Goal: Check status: Check status

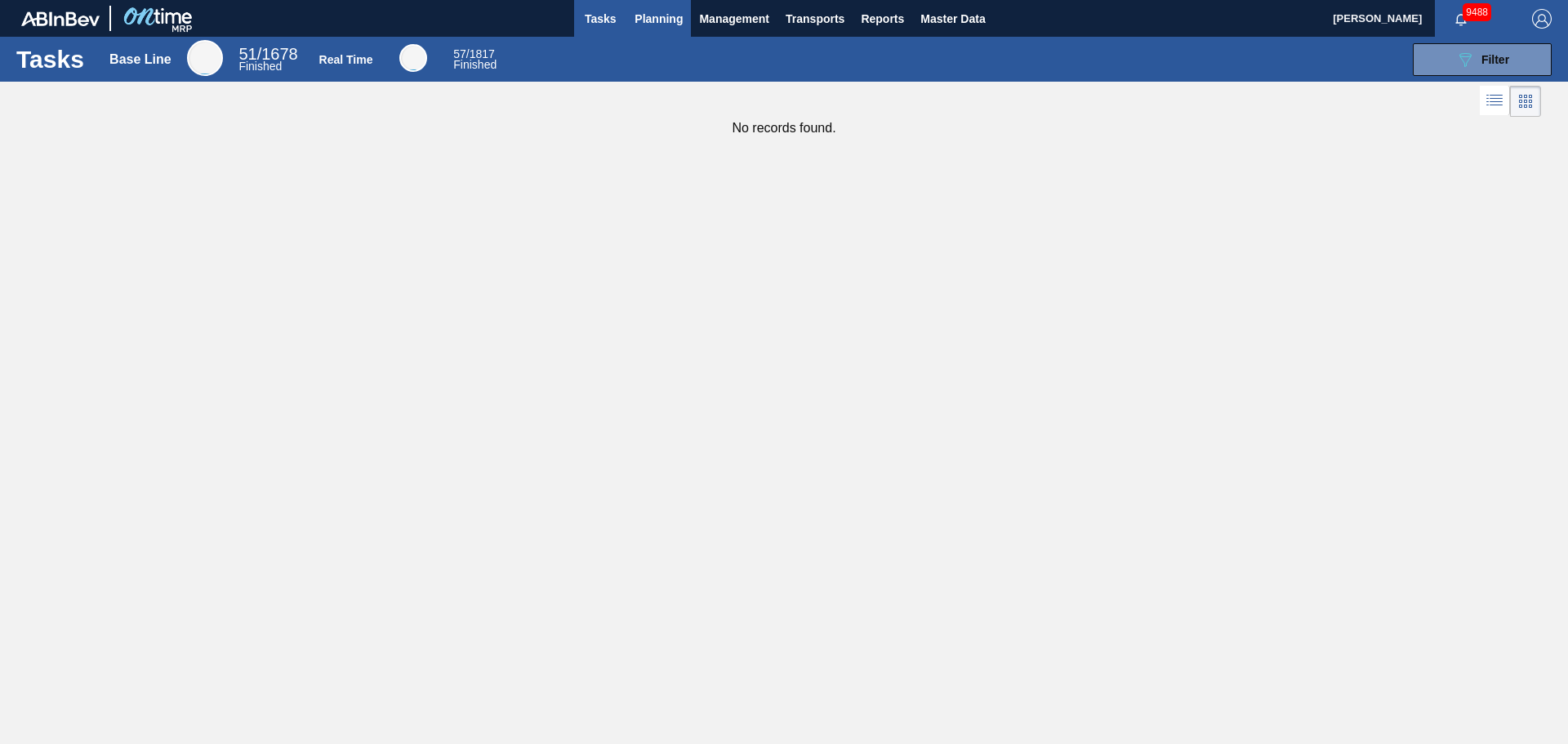
click at [643, 12] on span "Planning" at bounding box center [658, 19] width 49 height 19
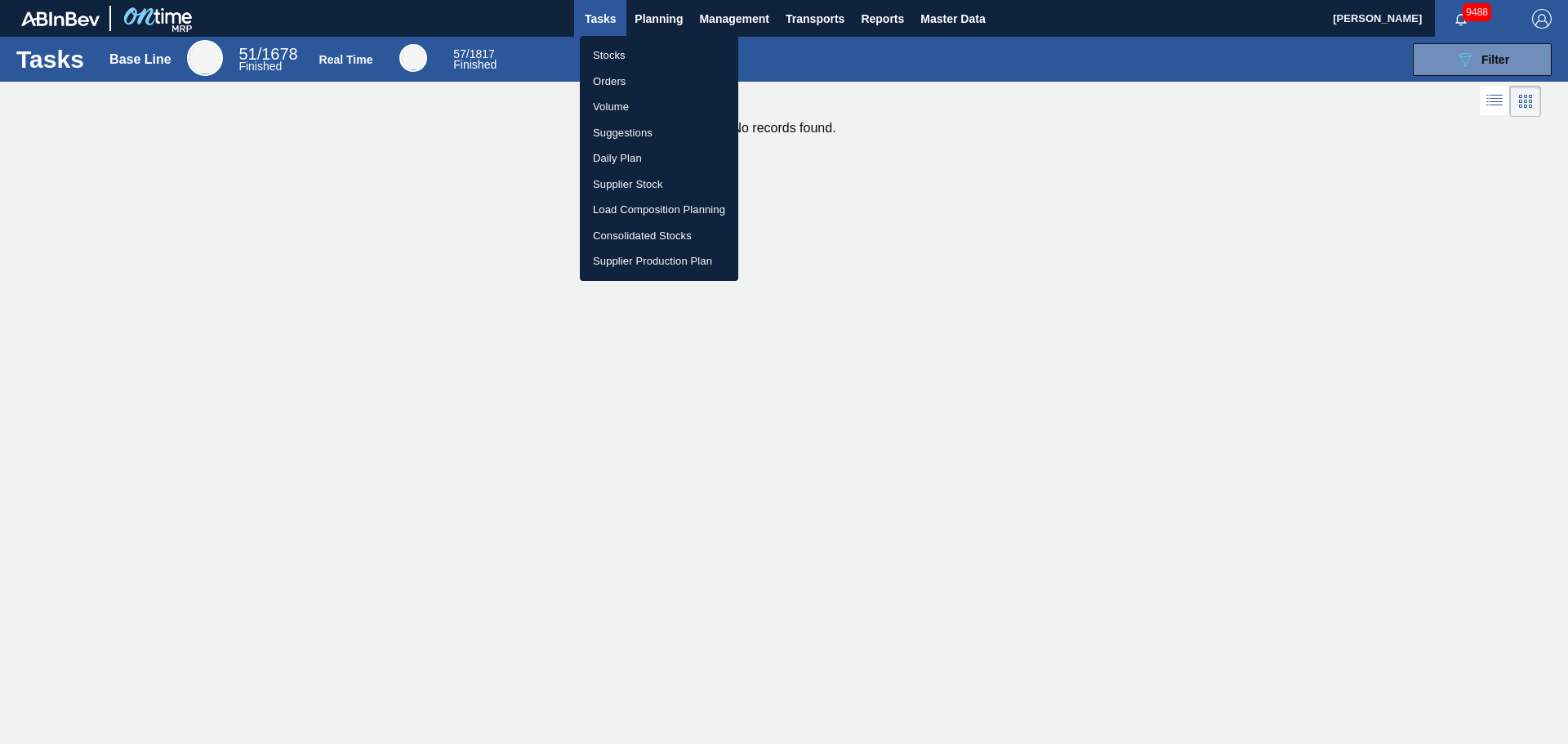
click at [611, 56] on li "Stocks" at bounding box center [658, 56] width 158 height 27
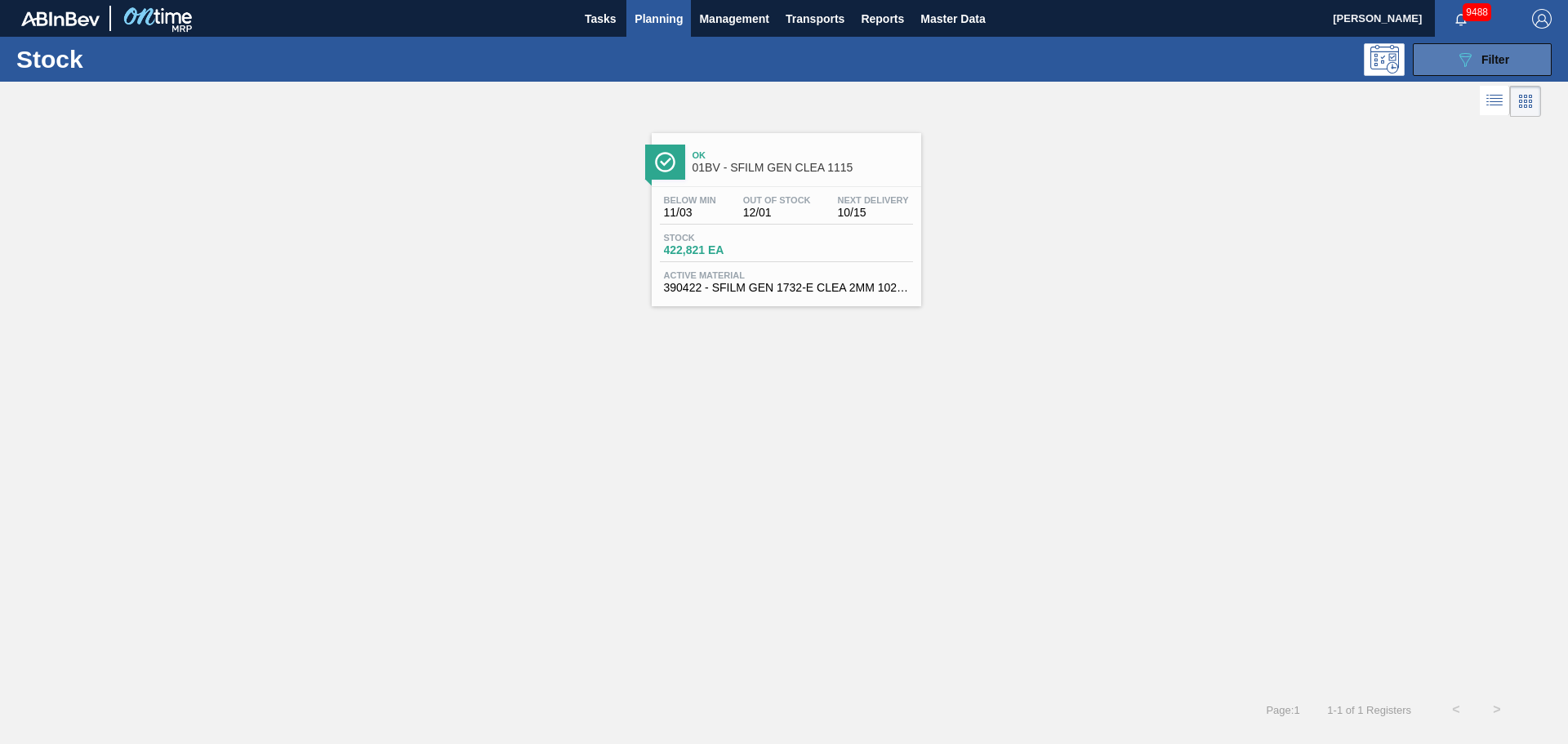
click at [1476, 69] on button "089F7B8B-B2A5-4AFE-B5C0-19BA573D28AC Filter" at bounding box center [1481, 59] width 139 height 33
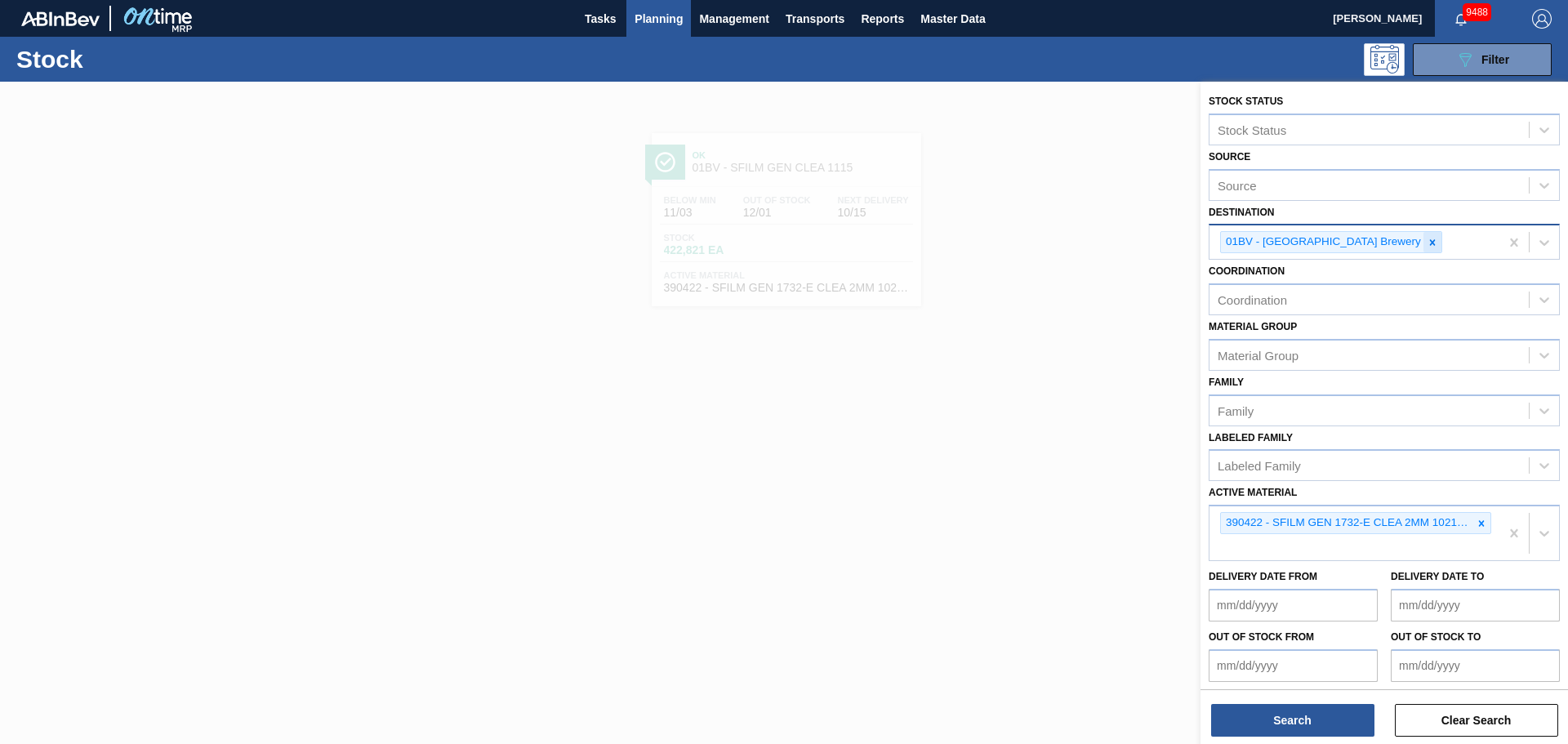
click at [1427, 245] on icon at bounding box center [1432, 242] width 11 height 11
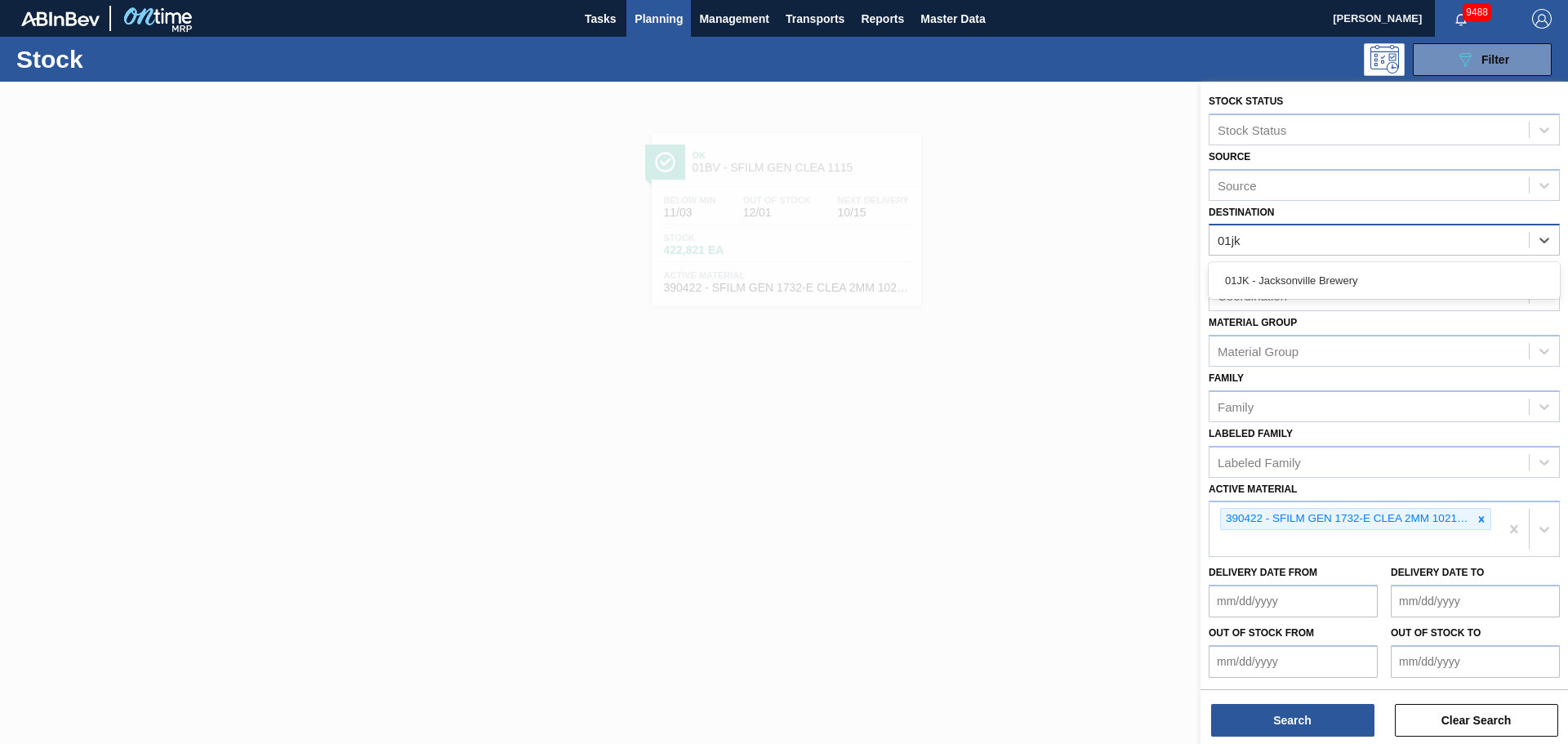
type input "01jk"
click at [1351, 262] on div "Coordination Coordination" at bounding box center [1384, 283] width 352 height 56
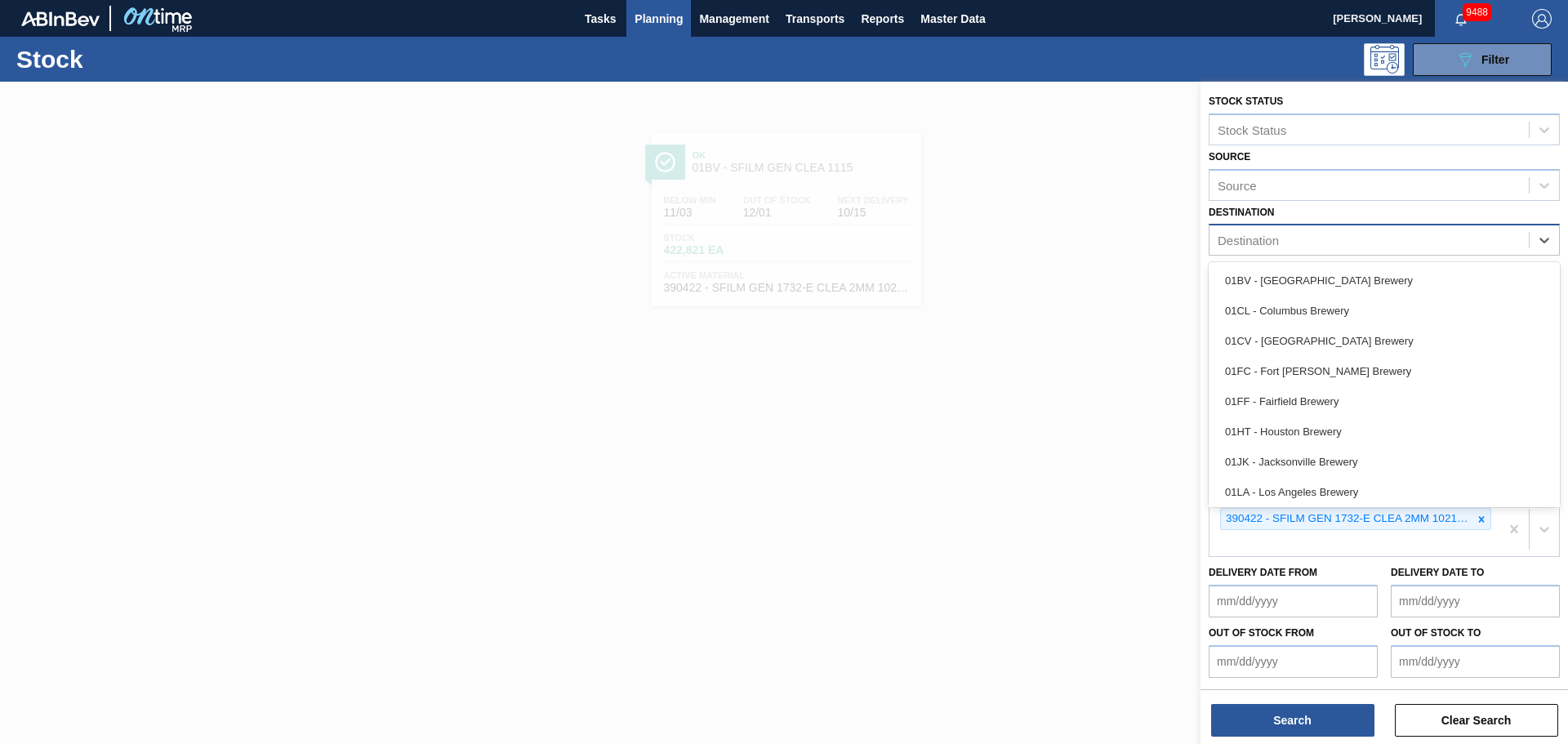
click at [1341, 246] on div "Destination" at bounding box center [1368, 240] width 319 height 24
click at [1317, 472] on div "01JK - Jacksonville Brewery" at bounding box center [1384, 462] width 352 height 30
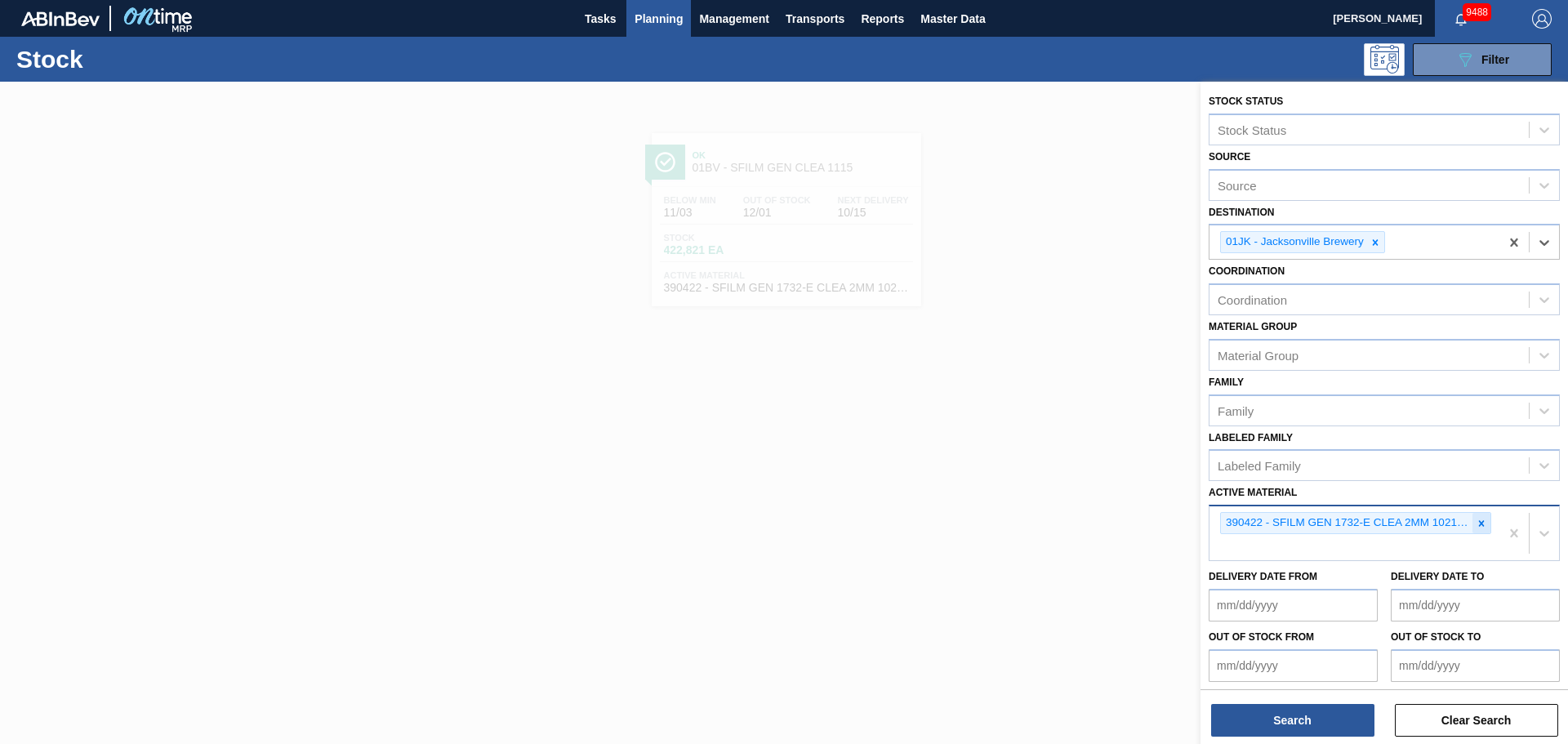
click at [1481, 527] on icon at bounding box center [1481, 523] width 11 height 11
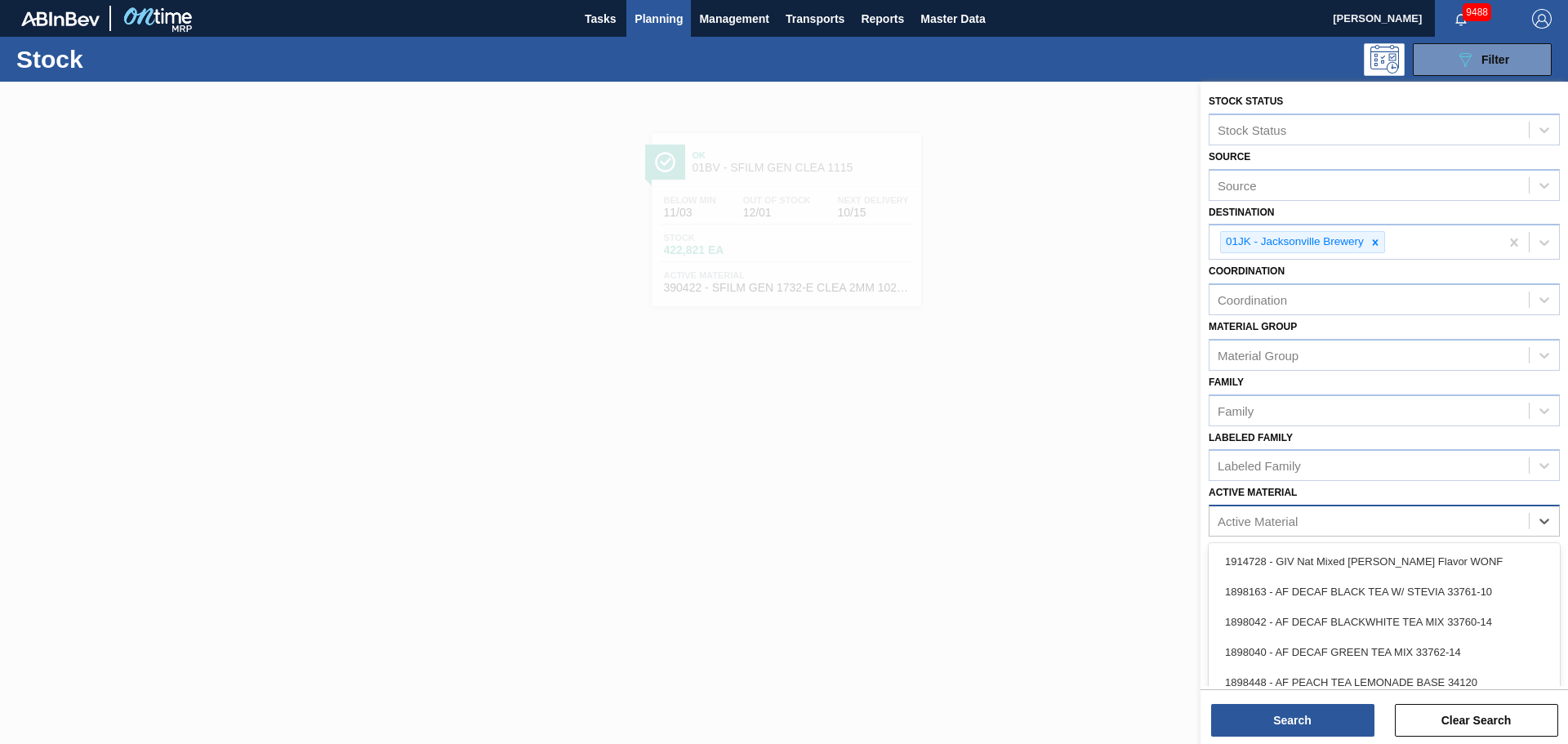
click at [1456, 524] on div "Active Material" at bounding box center [1368, 521] width 319 height 24
type Material "683481"
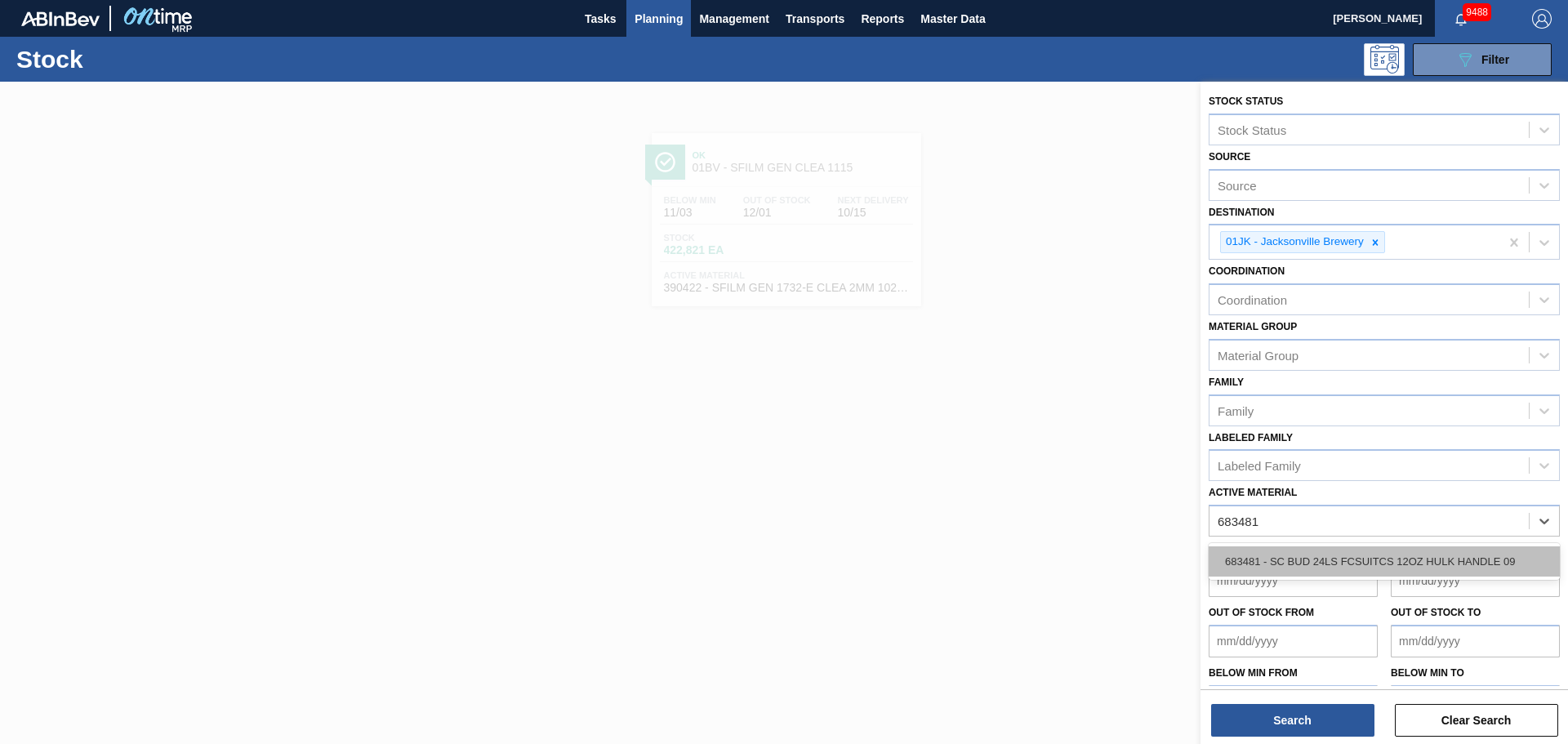
click at [1307, 556] on div "683481 - SC BUD 24LS FCSUITCS 12OZ HULK HANDLE 09" at bounding box center [1384, 561] width 352 height 30
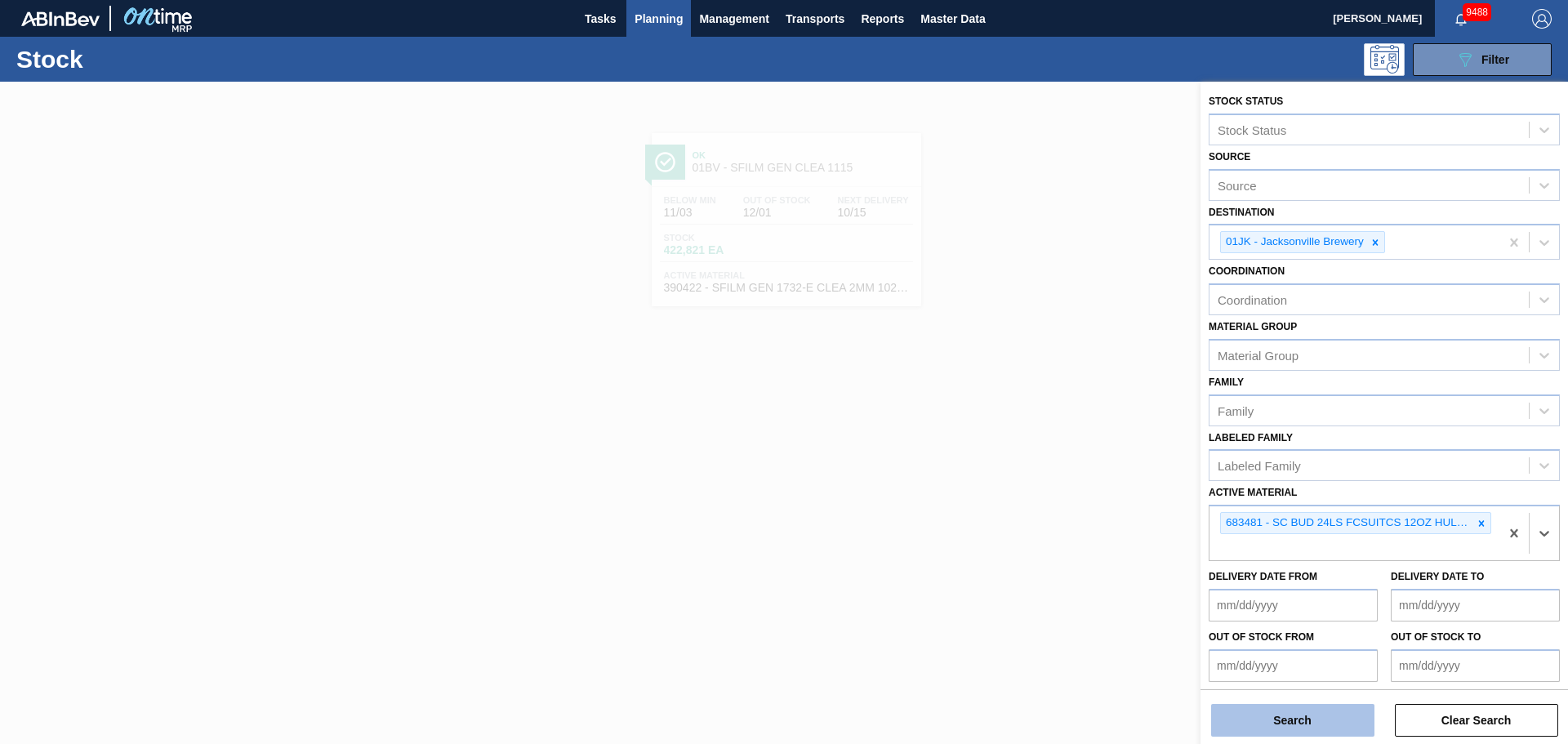
click at [1292, 729] on button "Search" at bounding box center [1292, 720] width 163 height 33
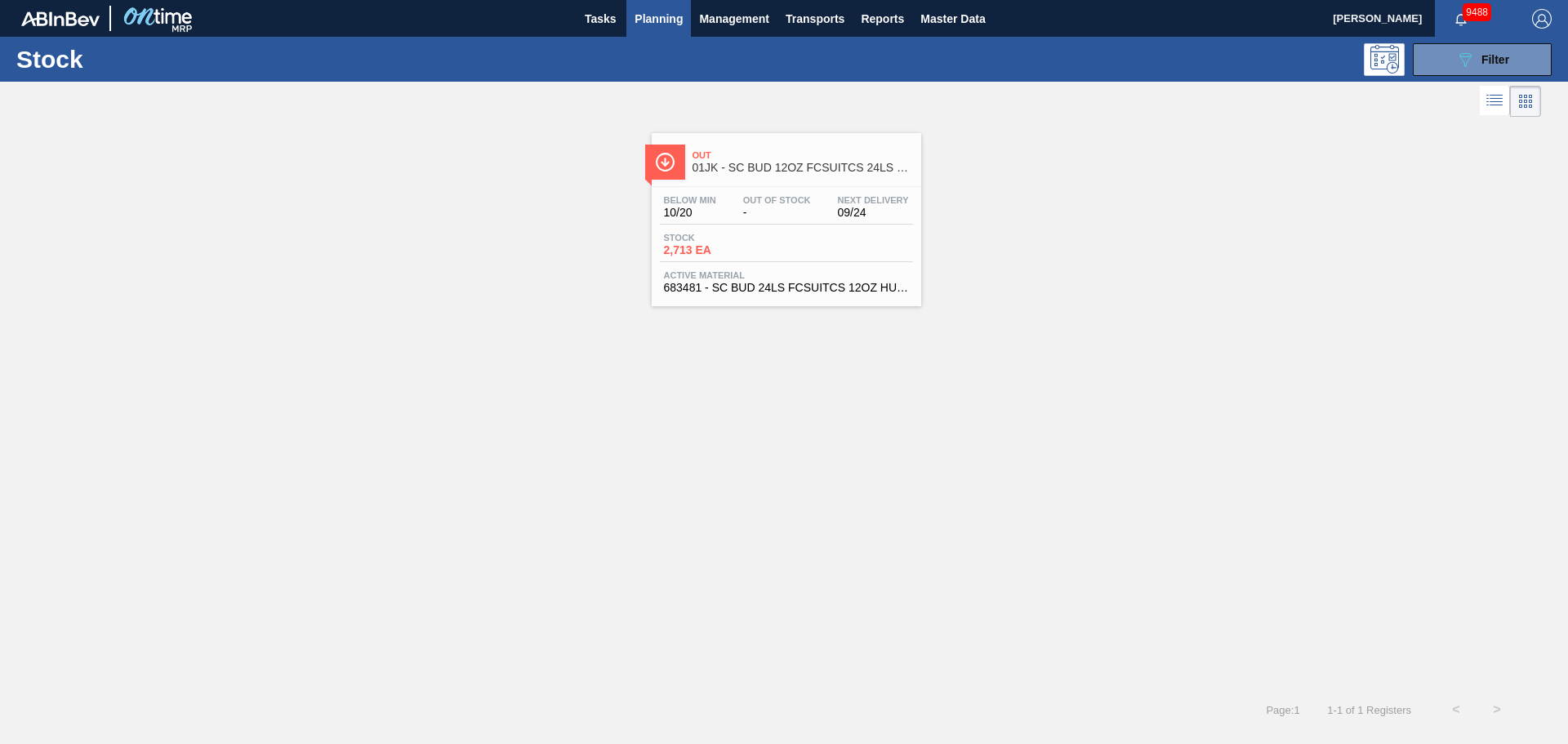
click at [708, 189] on div "Below Min 10/20 Out Of Stock - Next Delivery 09/24 Stock 2,713 EA Active Materi…" at bounding box center [786, 243] width 269 height 111
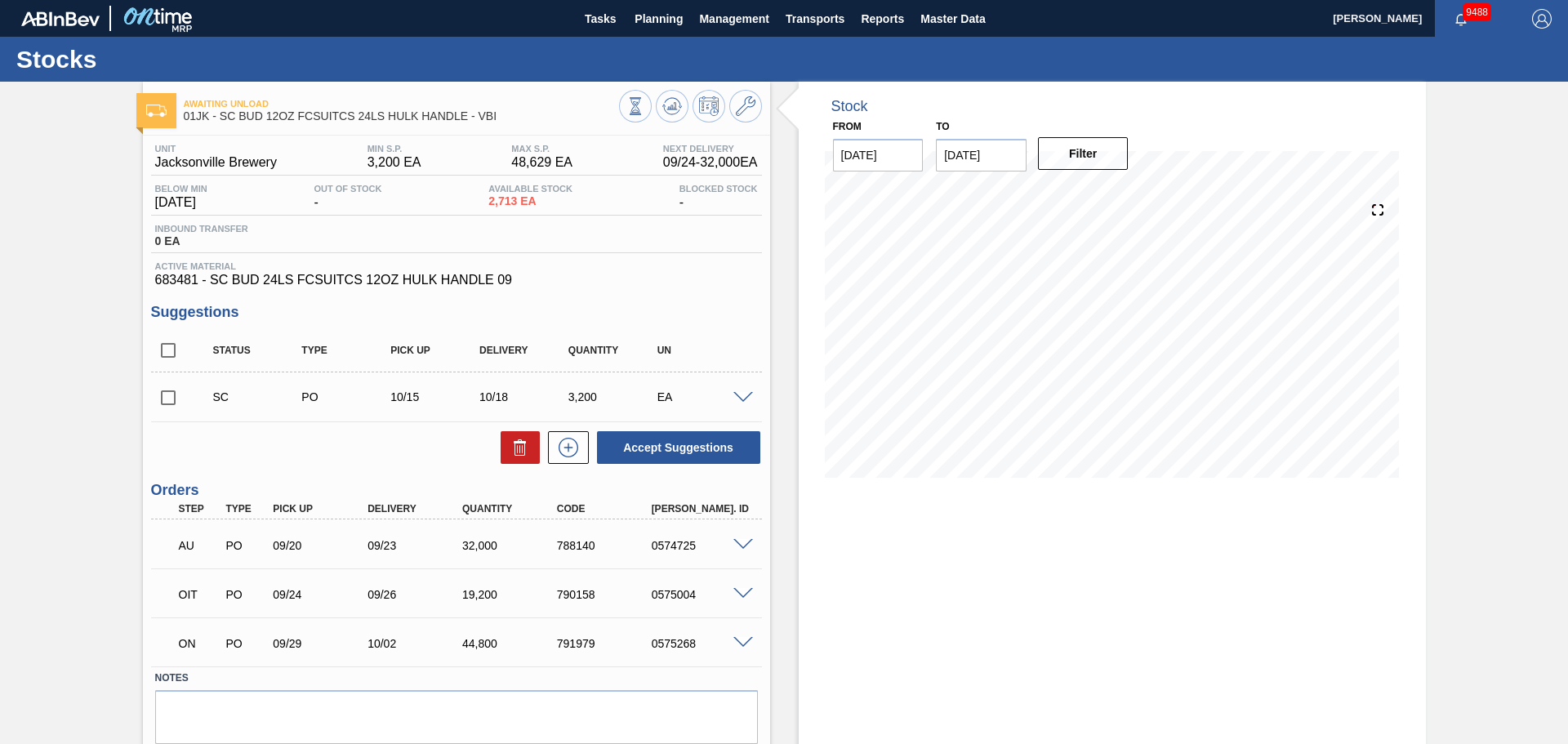
click at [1390, 600] on div "Stock From [DATE] to [DATE] Filter 09/28 Stock Projection 53,913 SAP Planning 0…" at bounding box center [1112, 441] width 627 height 719
click at [1018, 158] on input "[DATE]" at bounding box center [981, 155] width 91 height 33
click at [1029, 361] on div "29" at bounding box center [1034, 352] width 22 height 22
type input "[DATE]"
click at [1067, 157] on button "Filter" at bounding box center [1083, 153] width 91 height 33
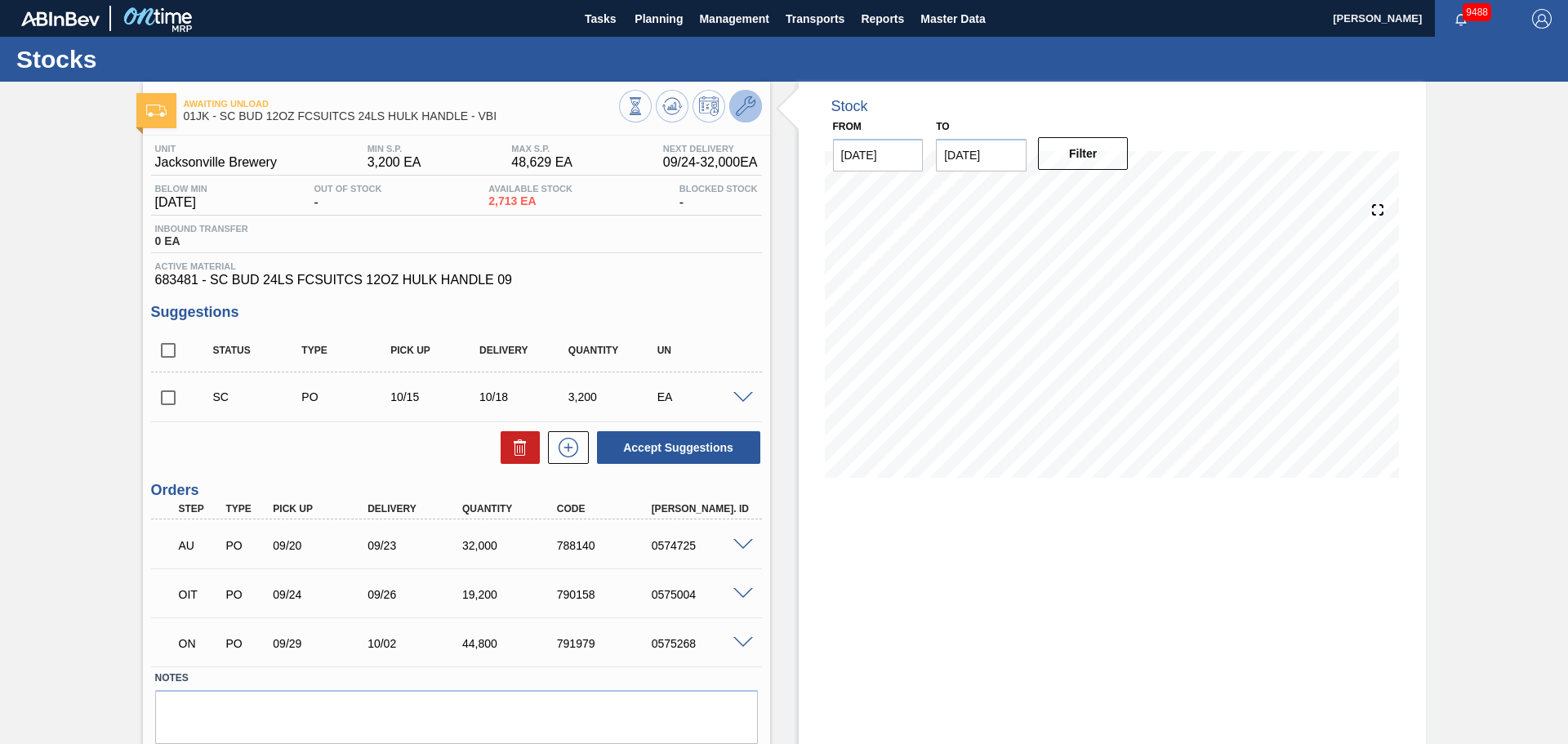
click at [750, 102] on icon at bounding box center [746, 106] width 19 height 19
